Goal: Information Seeking & Learning: Learn about a topic

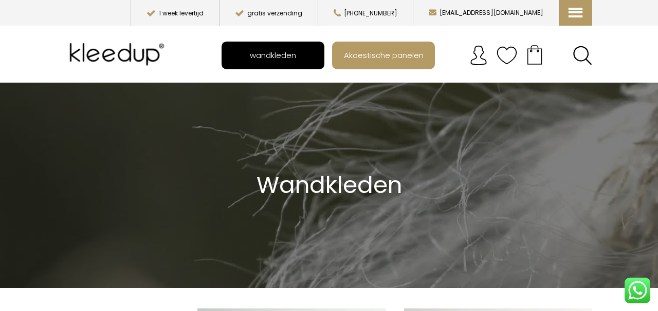
click at [295, 63] on span "wandkleden" at bounding box center [273, 55] width 58 height 20
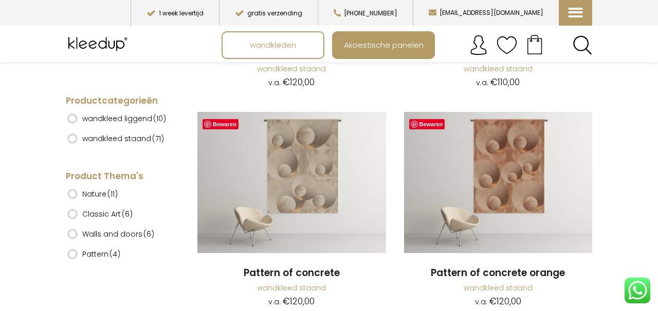
scroll to position [1734, 0]
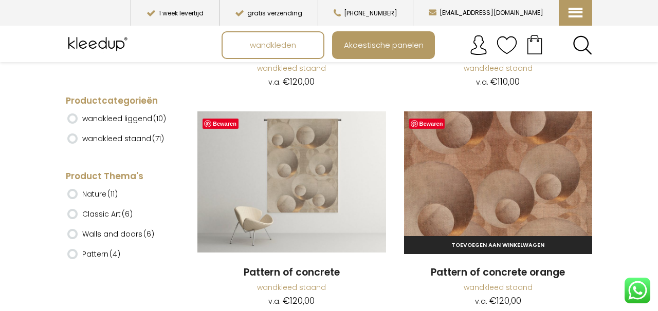
click at [512, 187] on img at bounding box center [498, 182] width 189 height 141
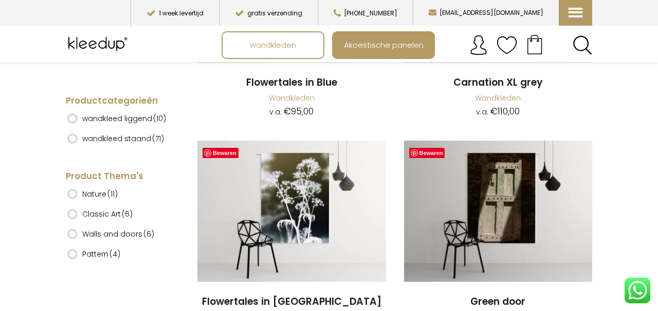
scroll to position [4562, 0]
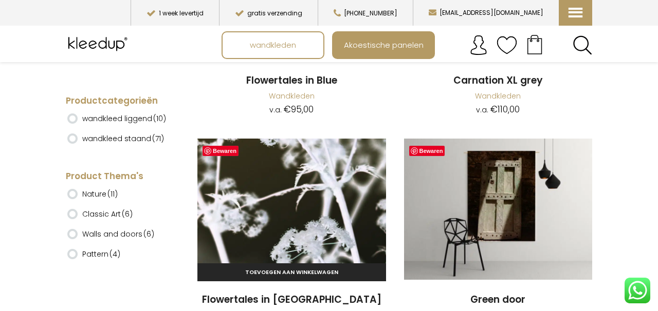
click at [291, 211] on img at bounding box center [291, 209] width 189 height 141
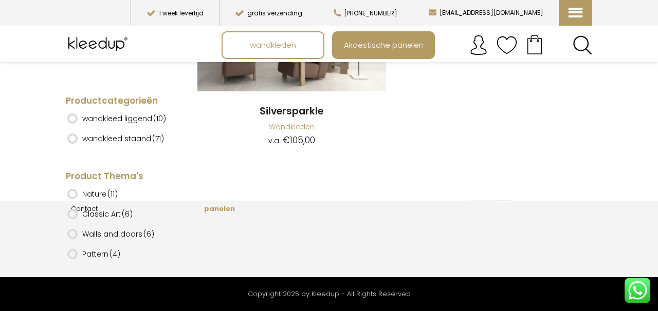
scroll to position [9143, 0]
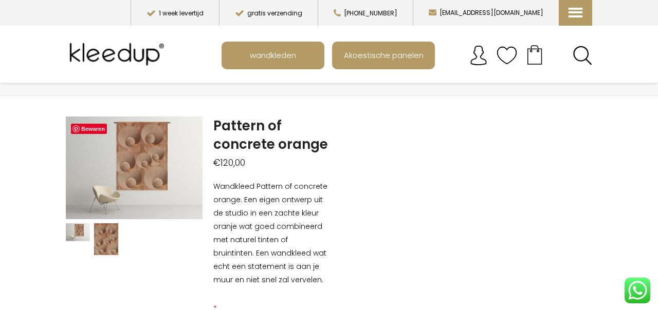
scroll to position [25, 0]
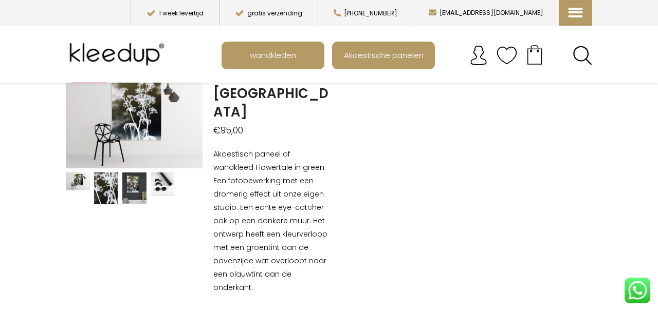
scroll to position [84, 0]
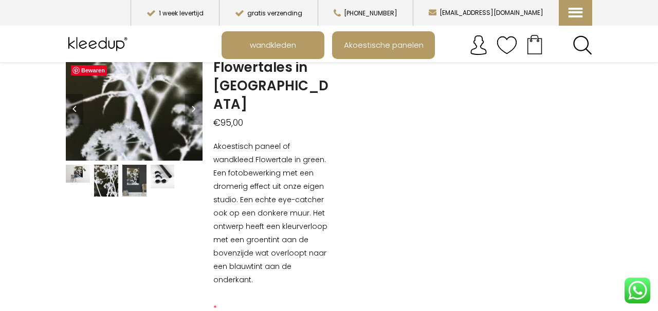
click at [142, 107] on img at bounding box center [64, 175] width 1028 height 771
